Goal: Find specific page/section: Find specific page/section

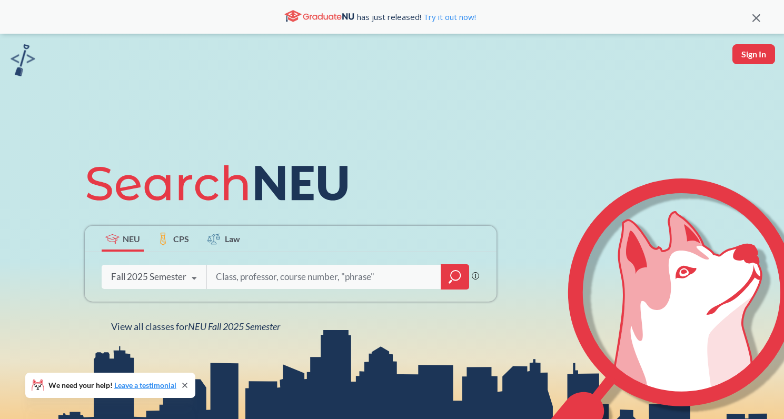
click at [168, 277] on div "Fall 2025 Semester" at bounding box center [148, 277] width 75 height 12
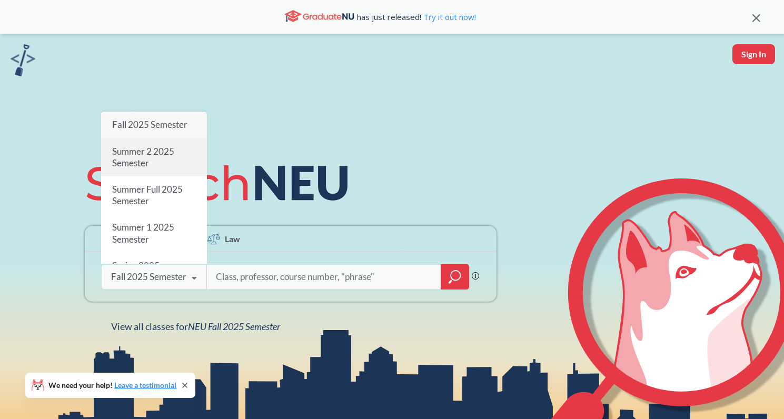
click at [163, 162] on div "Summer 2 2025 Semester" at bounding box center [154, 157] width 106 height 38
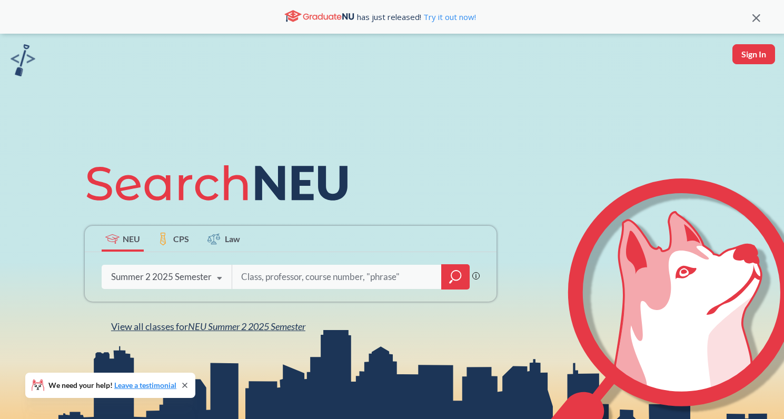
click at [235, 329] on span "NEU Summer 2 2025 Semester" at bounding box center [246, 327] width 117 height 12
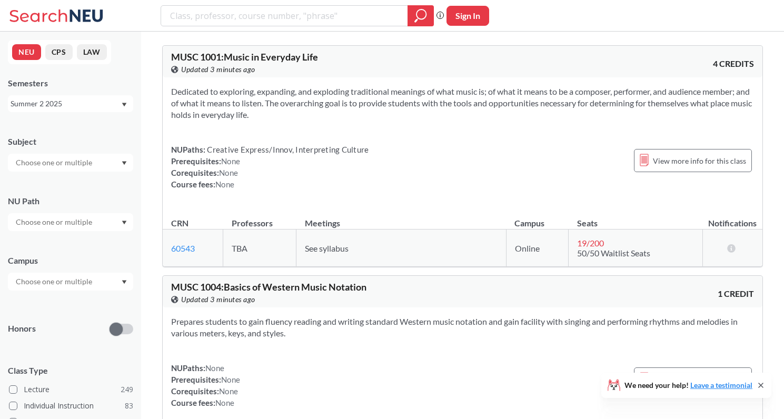
click at [59, 286] on input "text" at bounding box center [55, 281] width 88 height 13
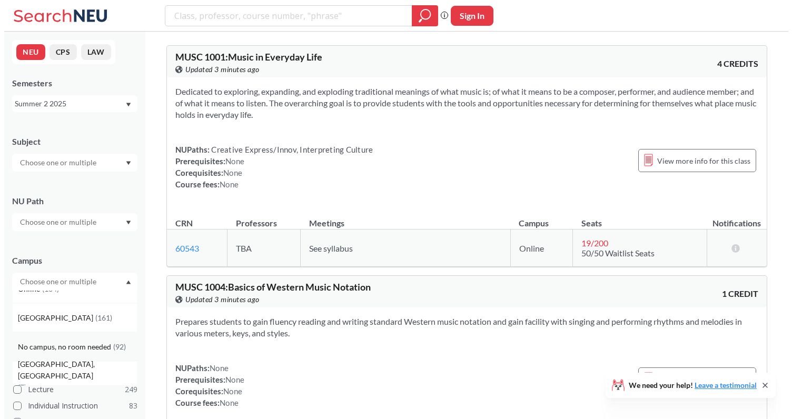
scroll to position [50, 0]
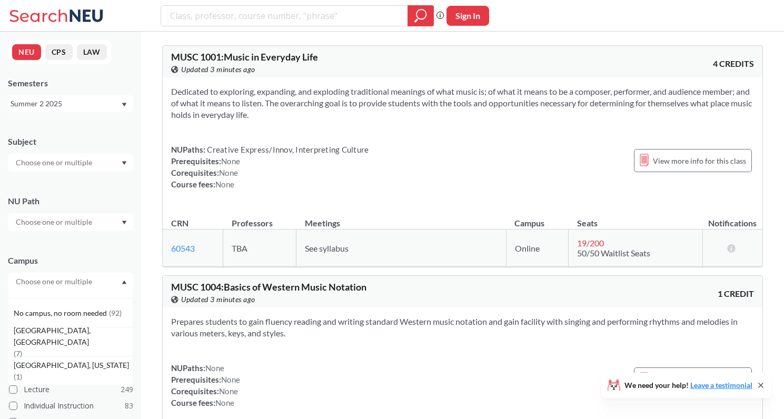
click at [22, 372] on span "( 1 )" at bounding box center [18, 376] width 8 height 9
